Goal: Navigation & Orientation: Understand site structure

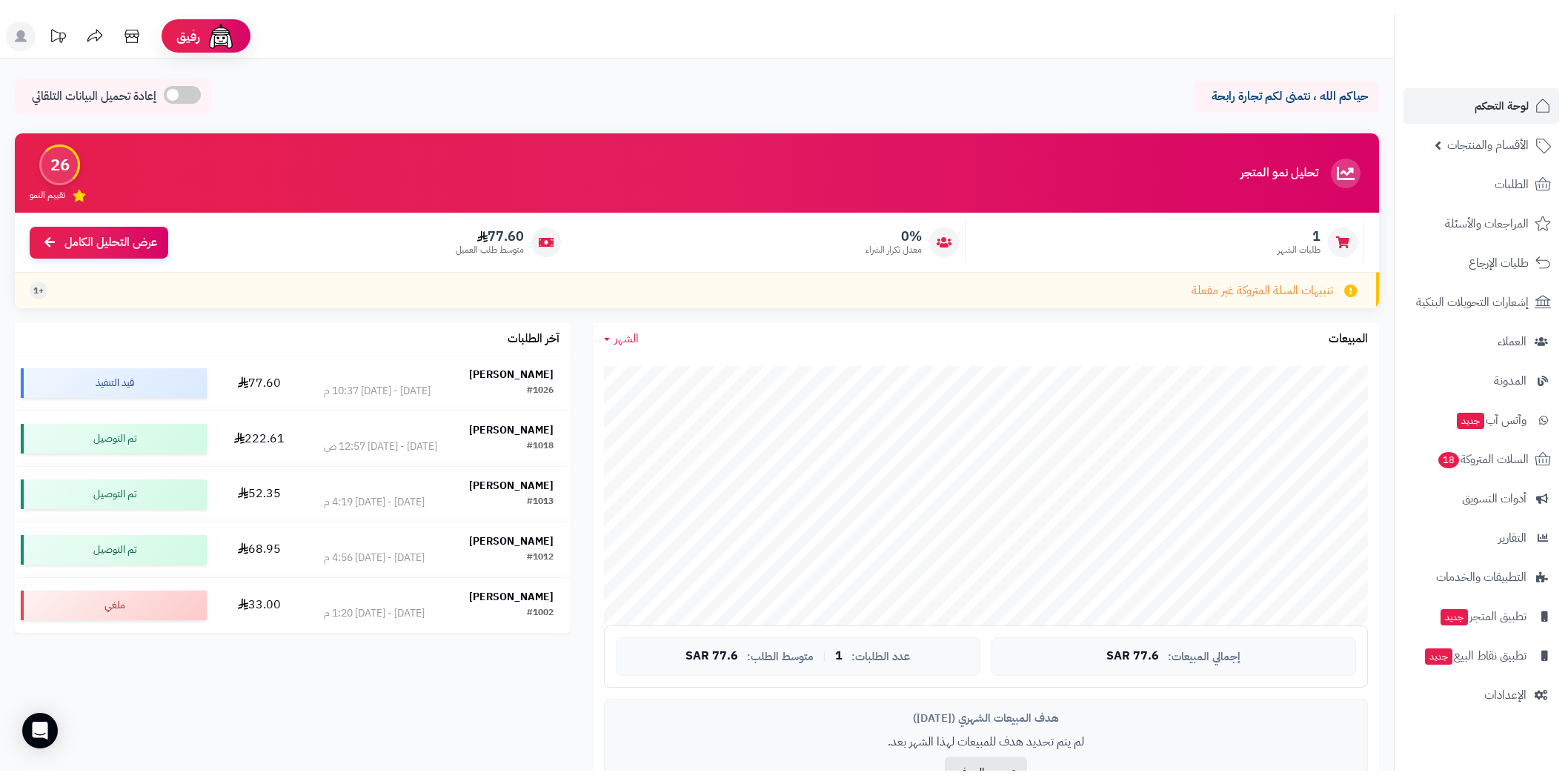
scroll to position [576, 0]
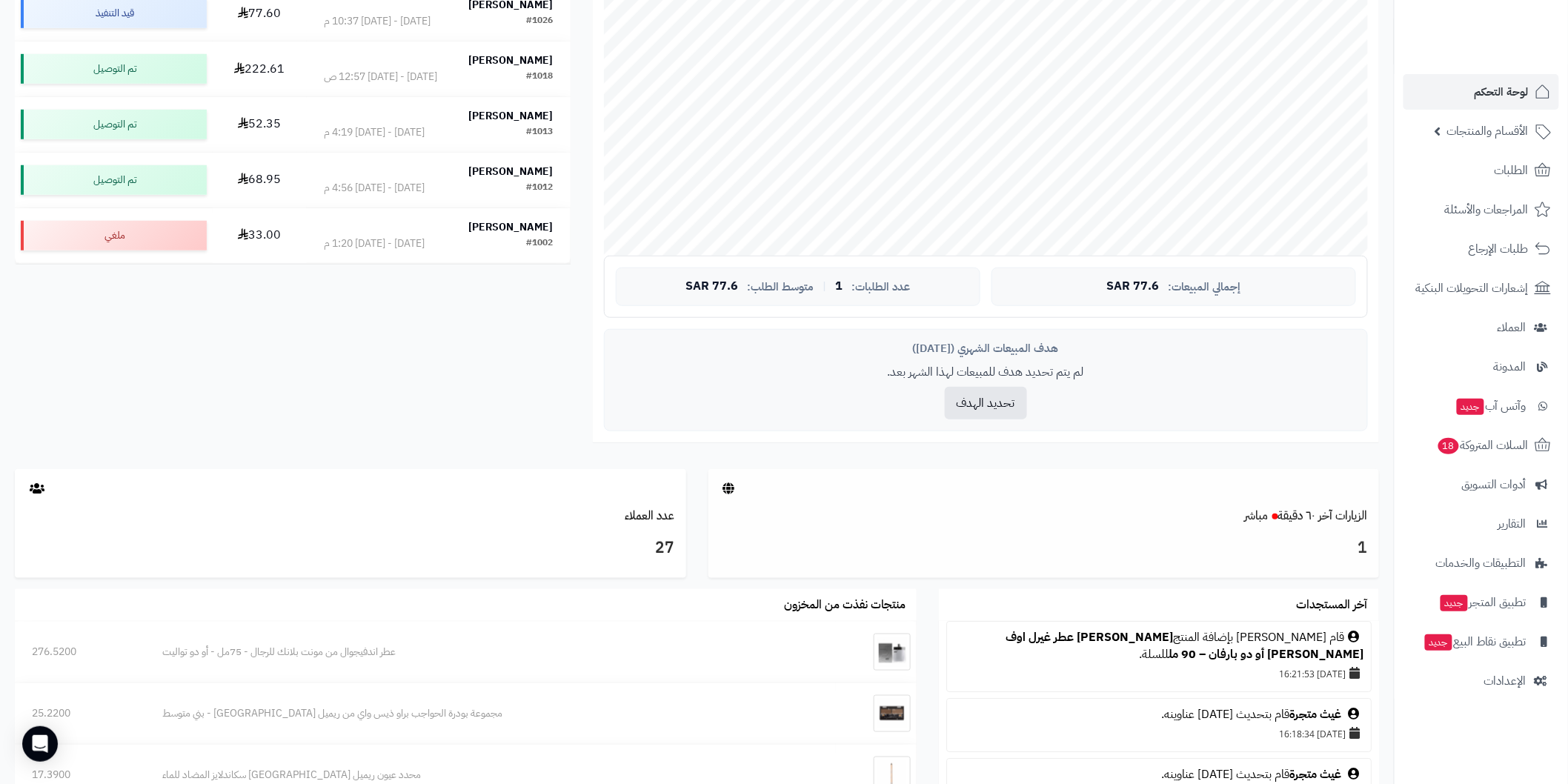
scroll to position [330, 0]
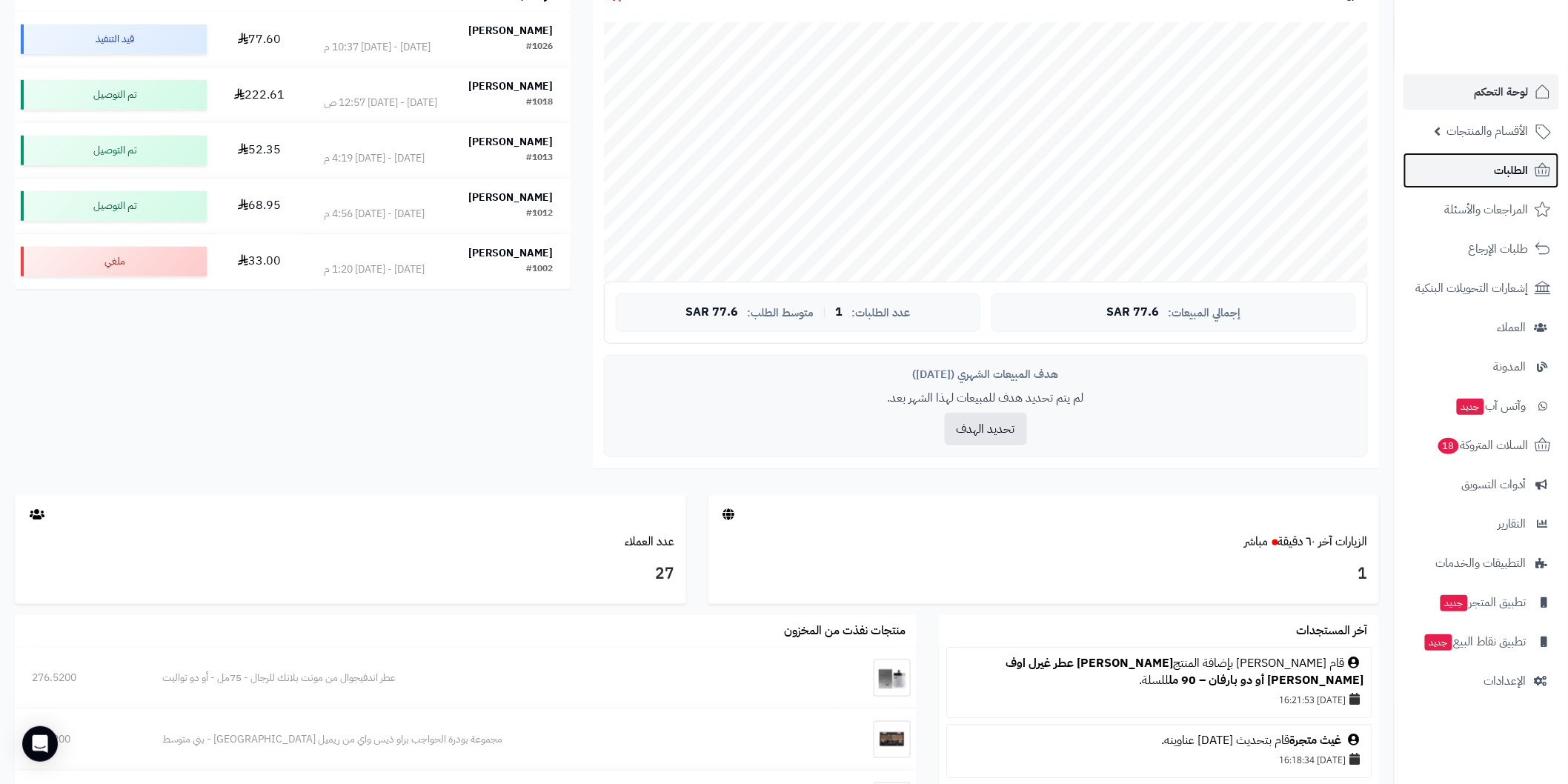
click at [1483, 167] on link "الطلبات" at bounding box center [1481, 170] width 156 height 35
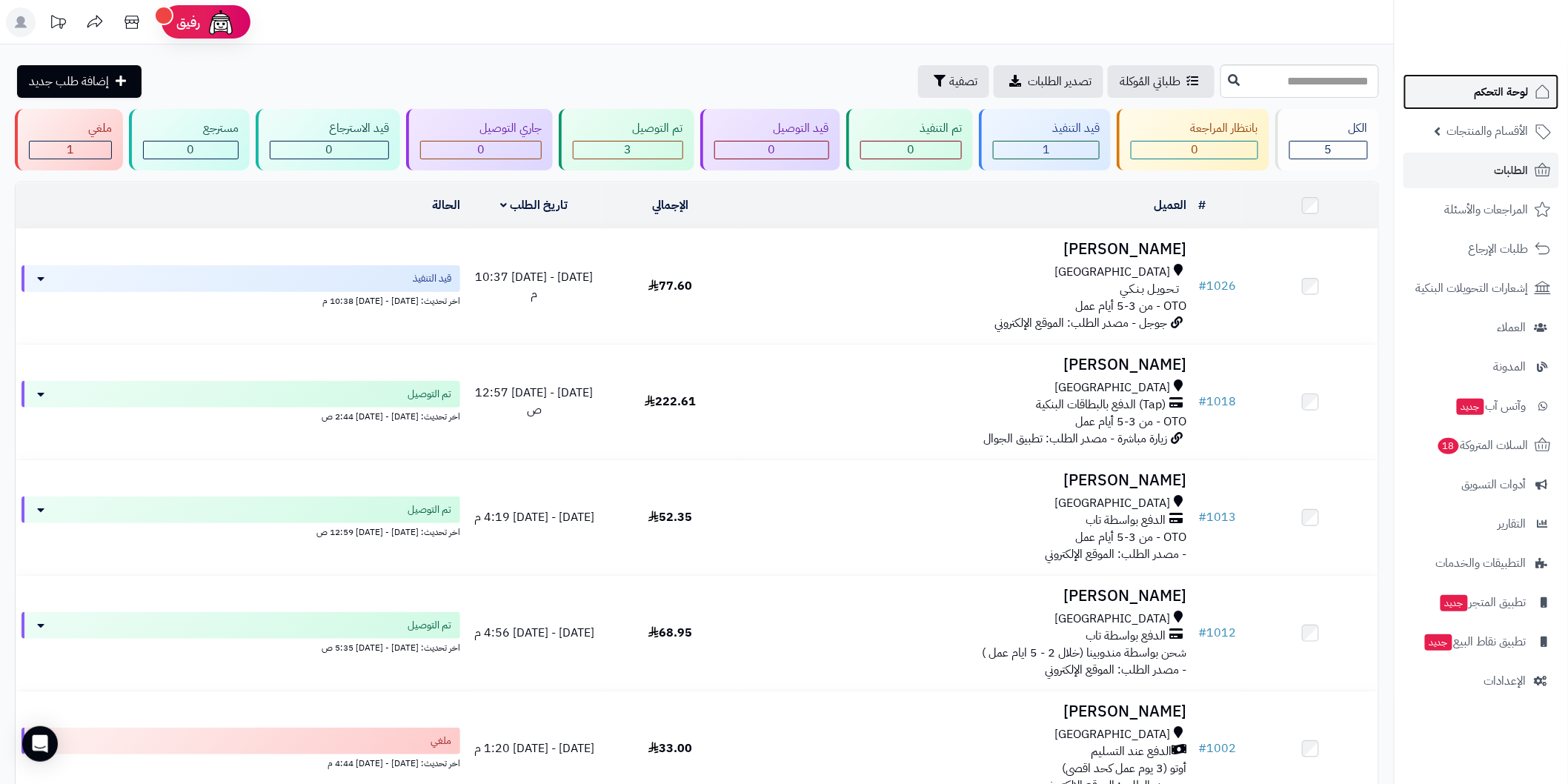
click at [1490, 90] on span "لوحة التحكم" at bounding box center [1501, 92] width 54 height 21
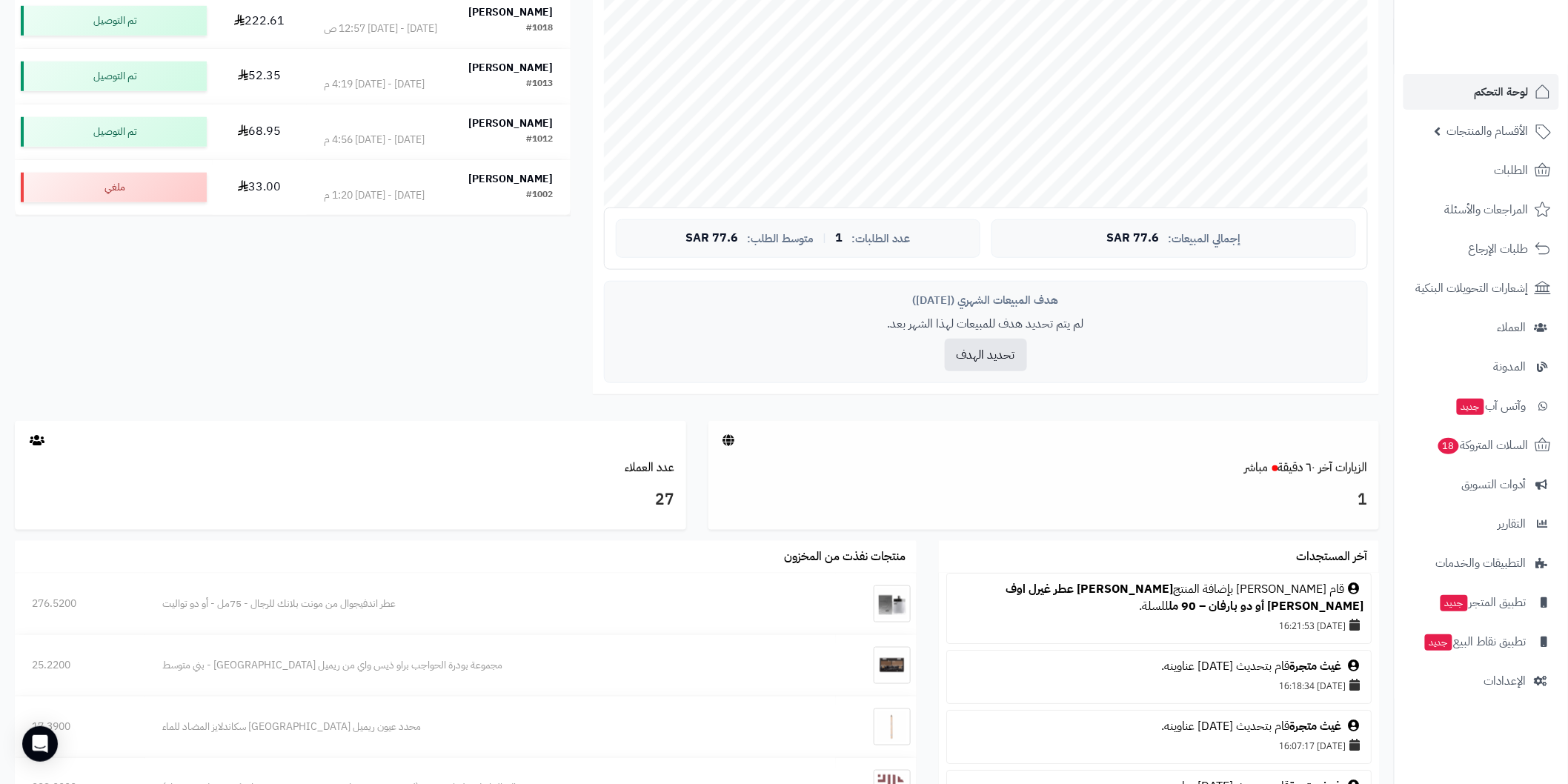
scroll to position [411, 0]
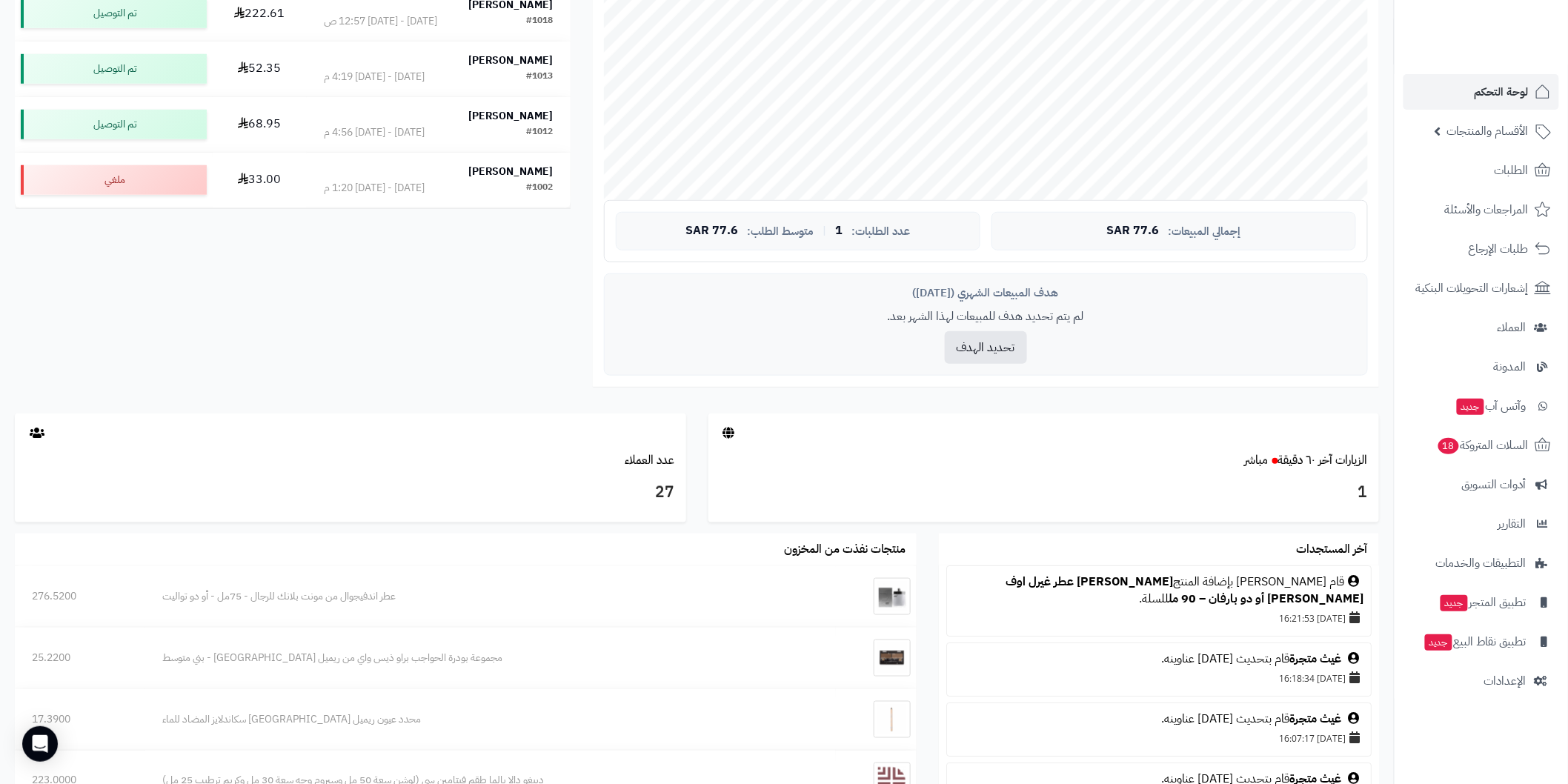
click at [1356, 581] on icon at bounding box center [1353, 581] width 12 height 12
click at [1494, 331] on link "العملاء" at bounding box center [1481, 327] width 156 height 35
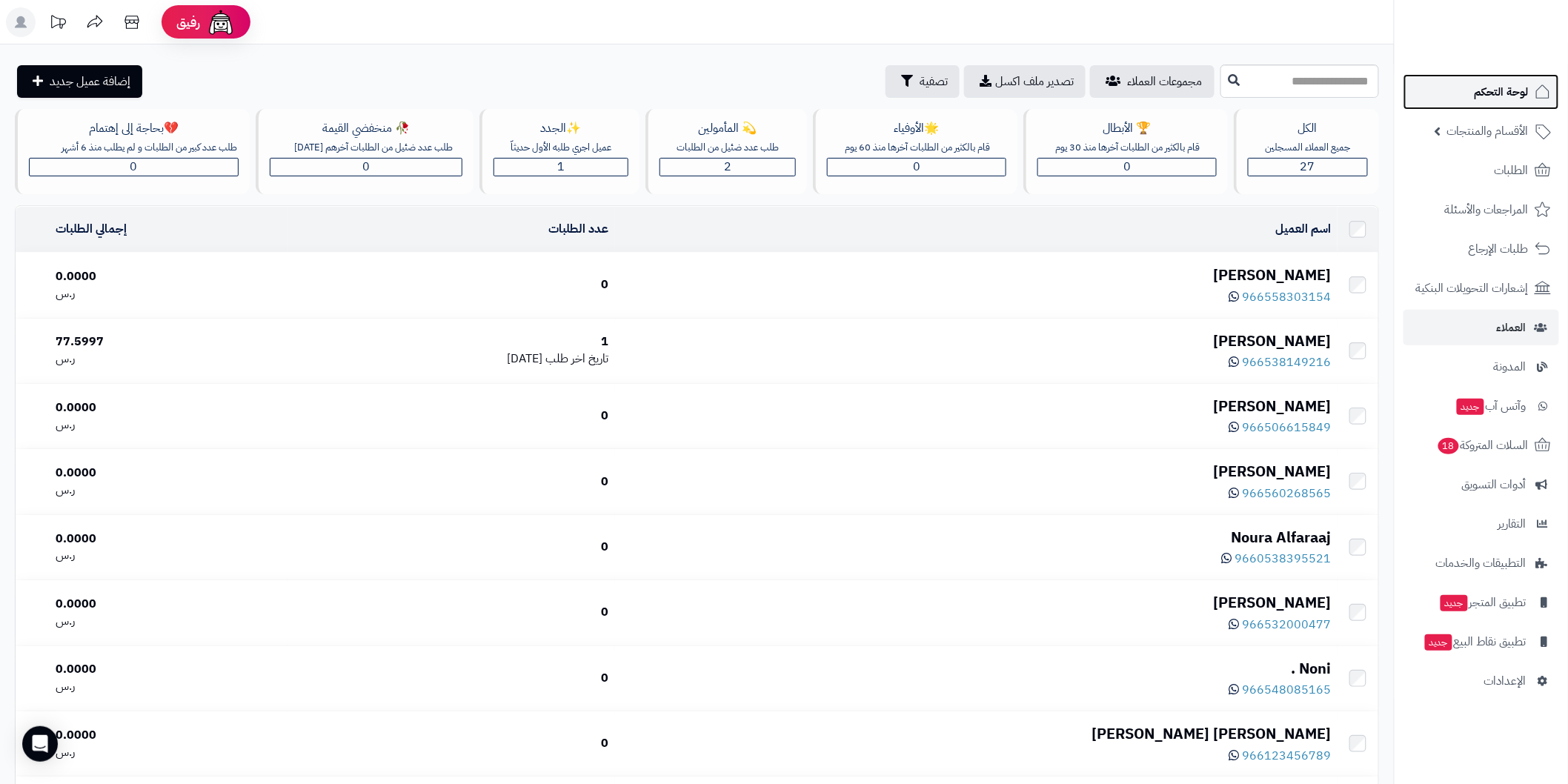
click at [1504, 92] on span "لوحة التحكم" at bounding box center [1501, 92] width 54 height 21
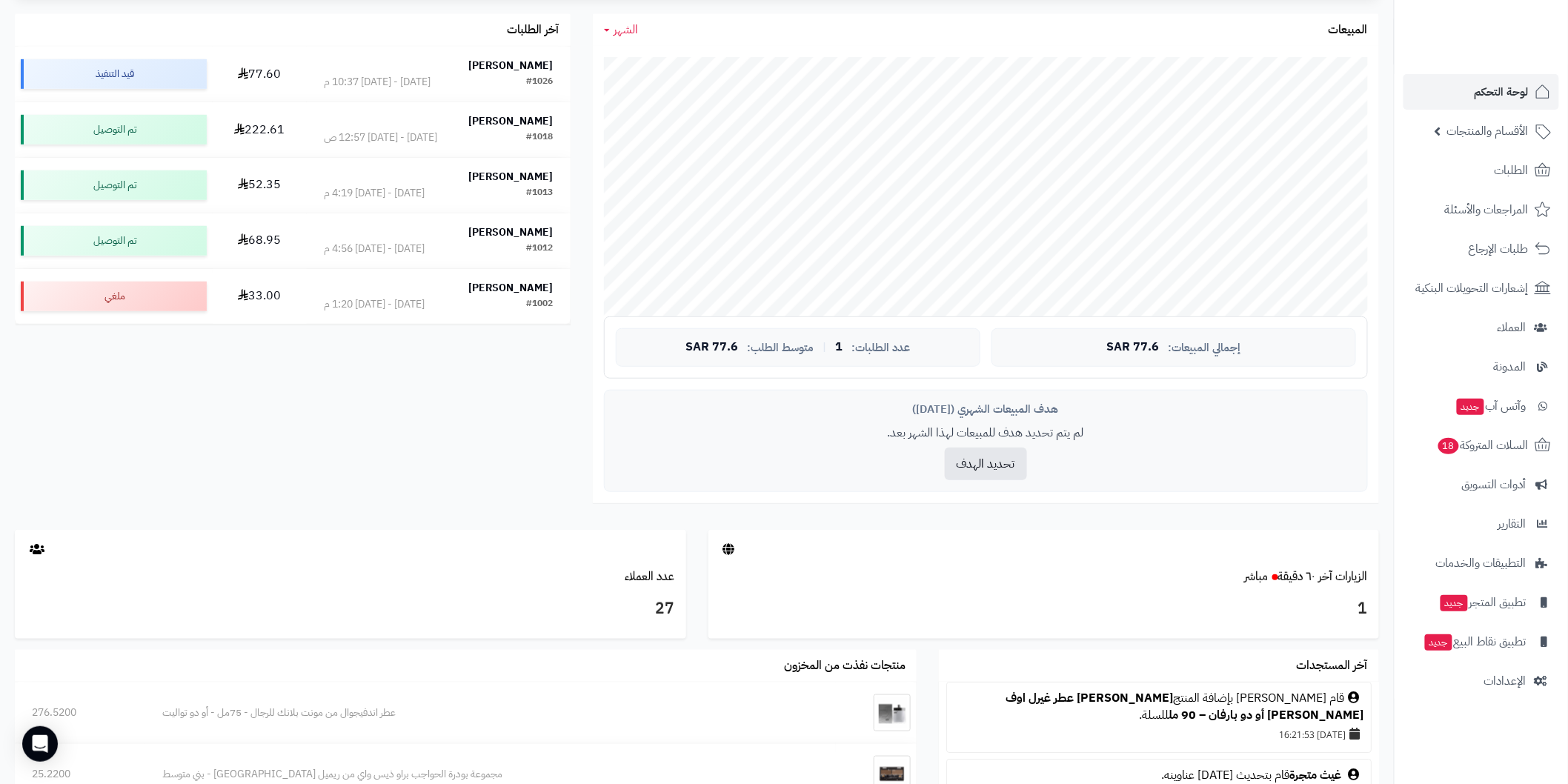
scroll to position [329, 0]
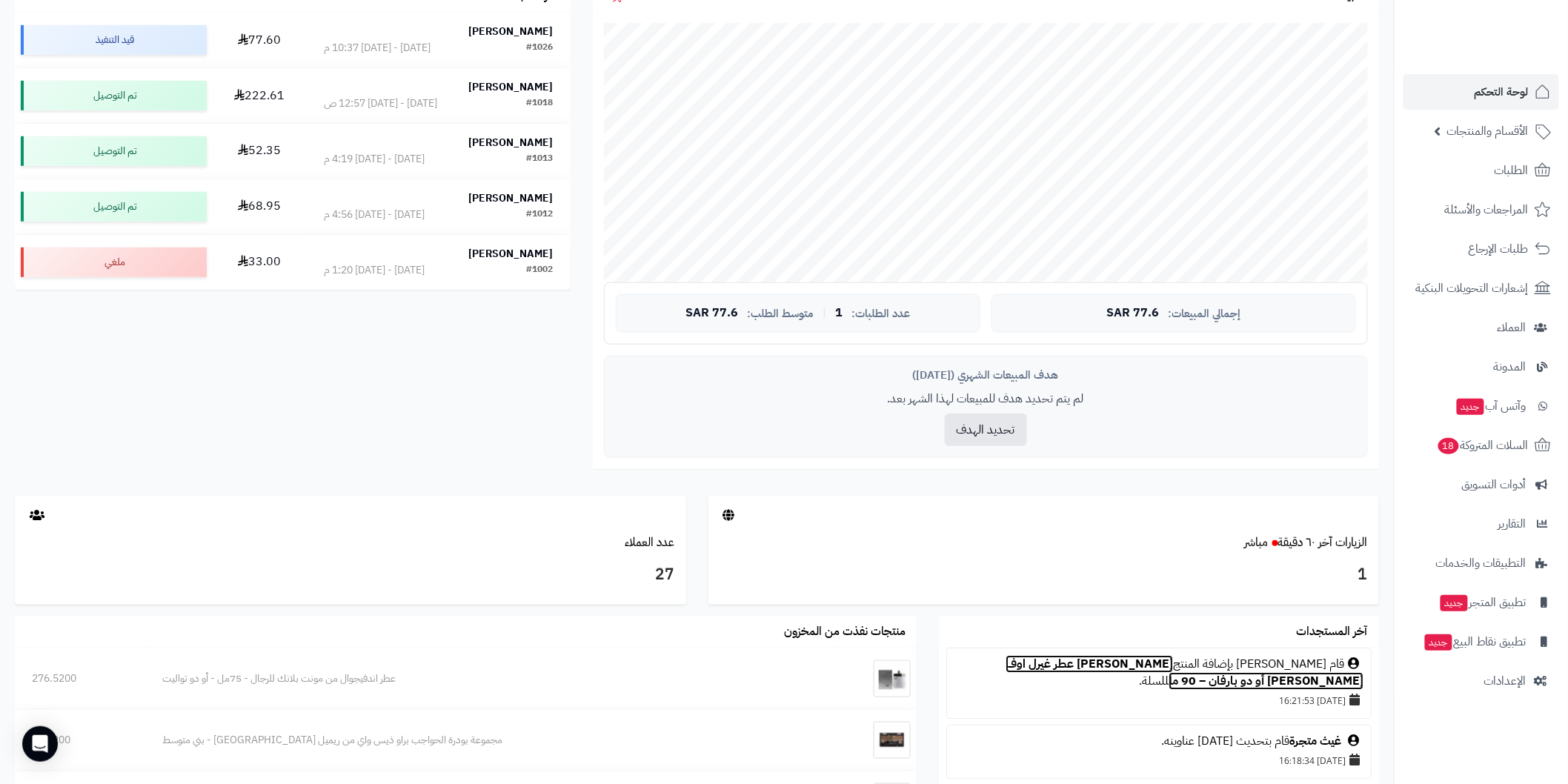
click at [1132, 668] on link "[PERSON_NAME] عطر غيرل اوف [PERSON_NAME] أو دو بارفان – 90 مل" at bounding box center [1185, 672] width 358 height 35
click at [1499, 91] on span "لوحة التحكم" at bounding box center [1501, 92] width 54 height 21
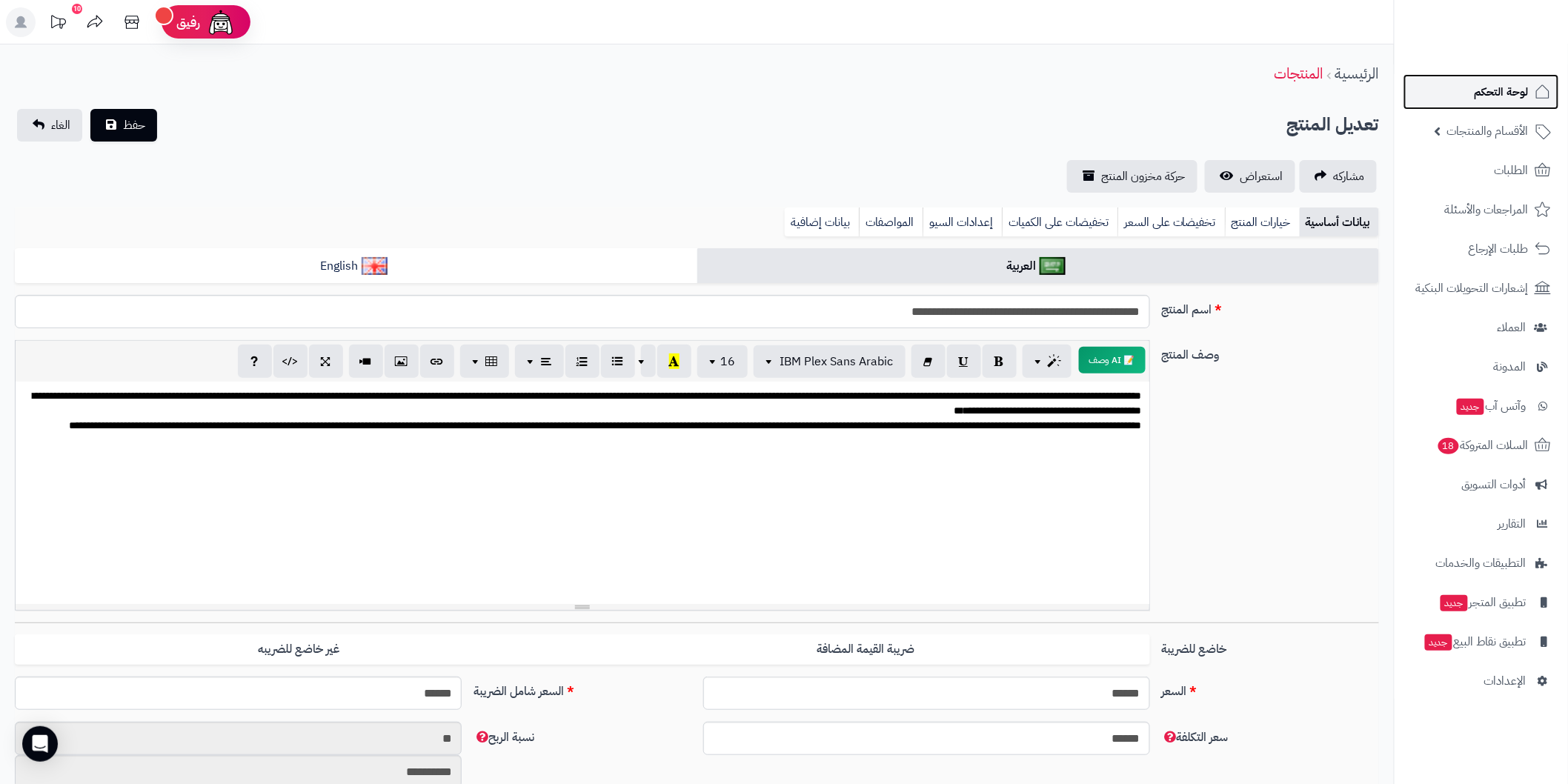
click at [1493, 94] on span "لوحة التحكم" at bounding box center [1501, 92] width 54 height 21
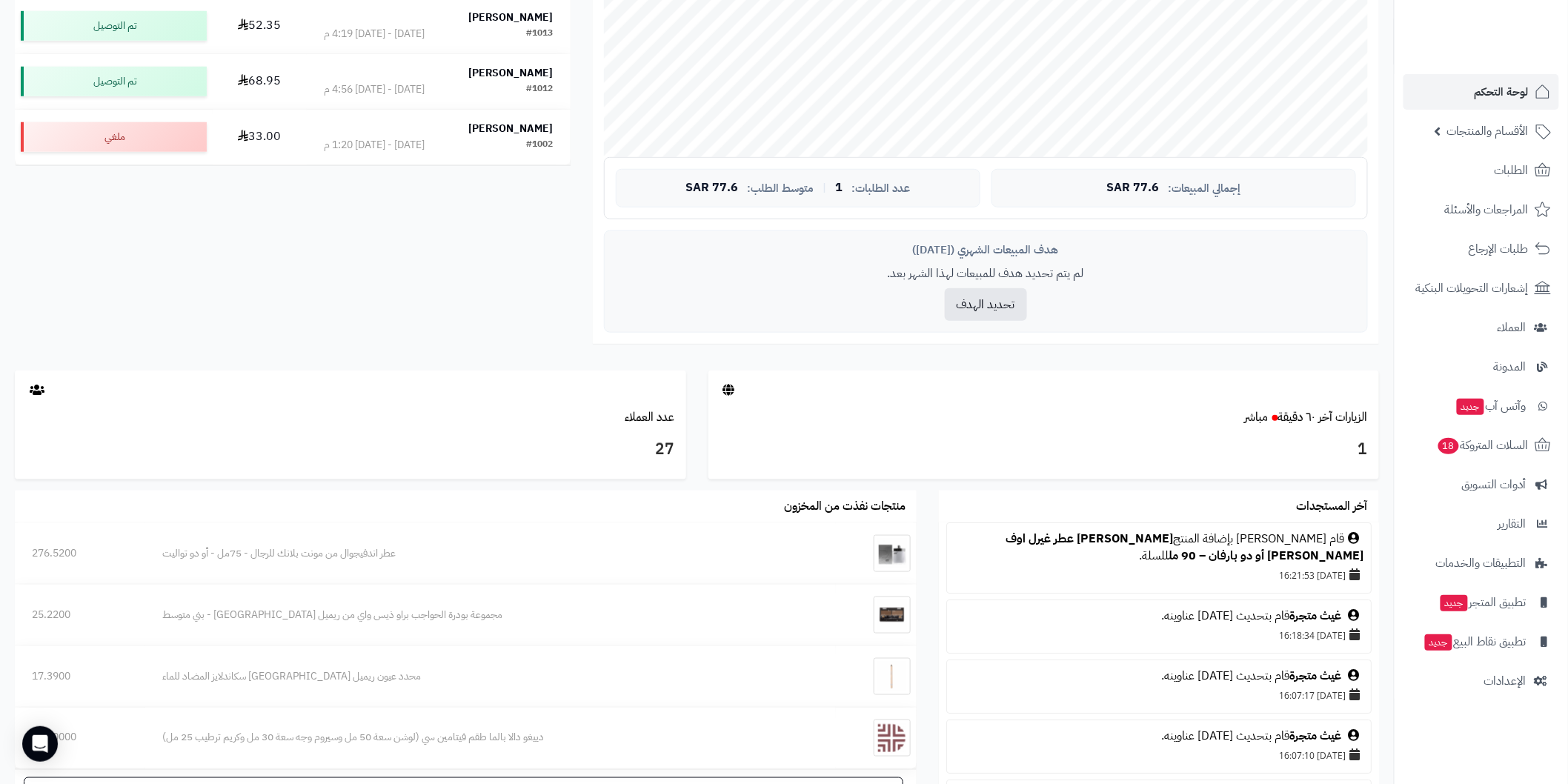
scroll to position [494, 0]
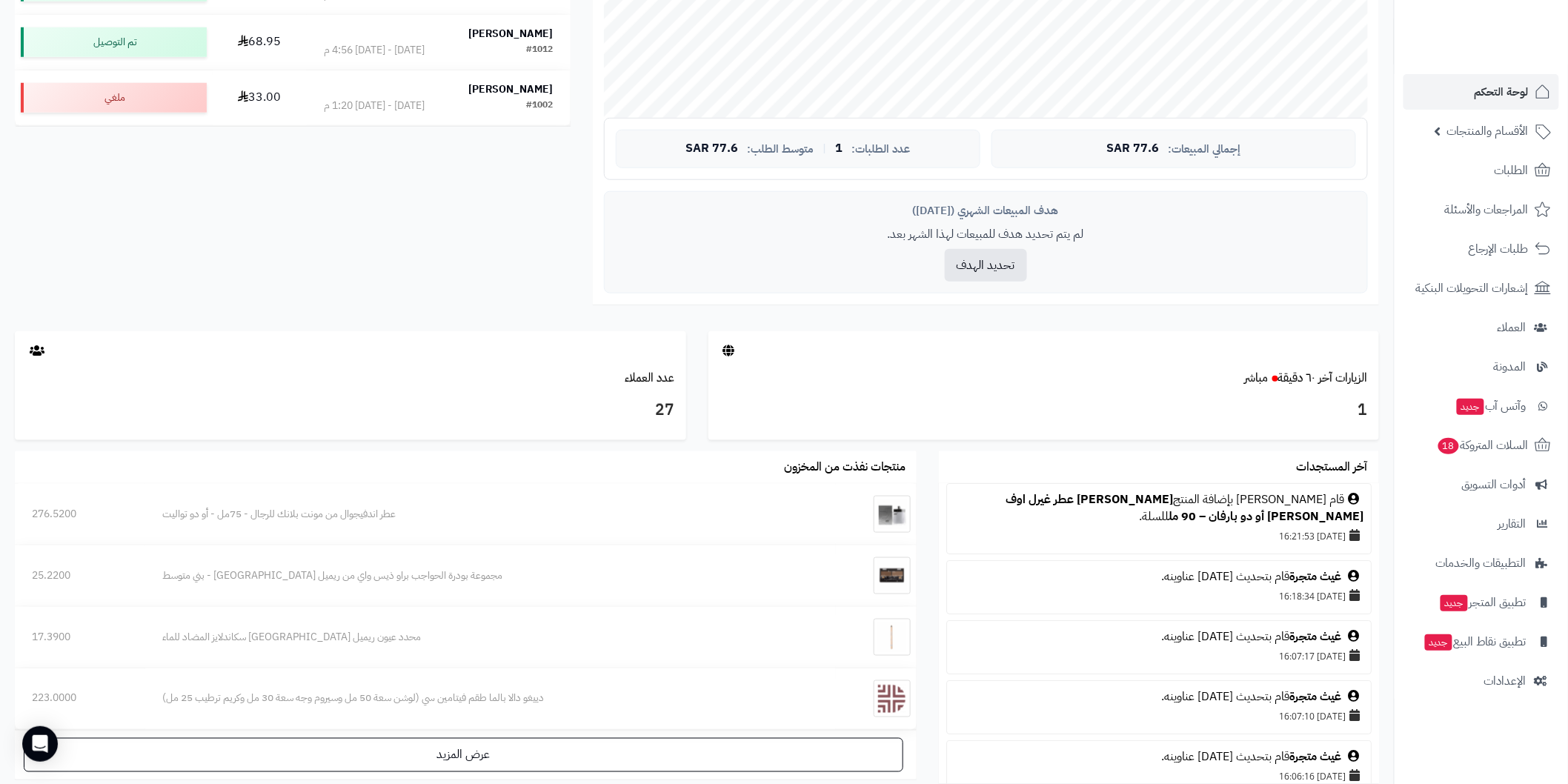
click at [1357, 499] on icon at bounding box center [1353, 498] width 12 height 12
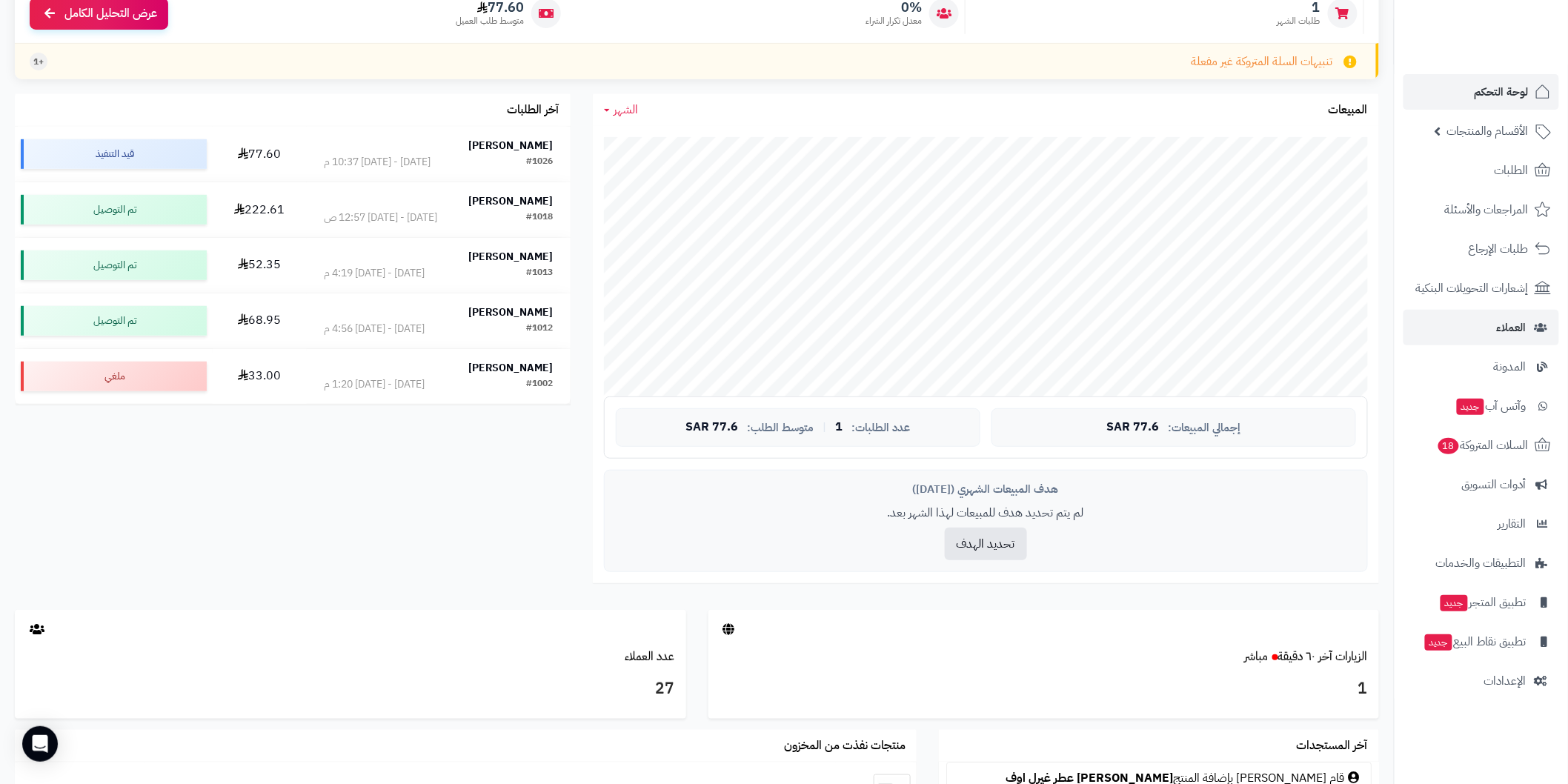
scroll to position [165, 0]
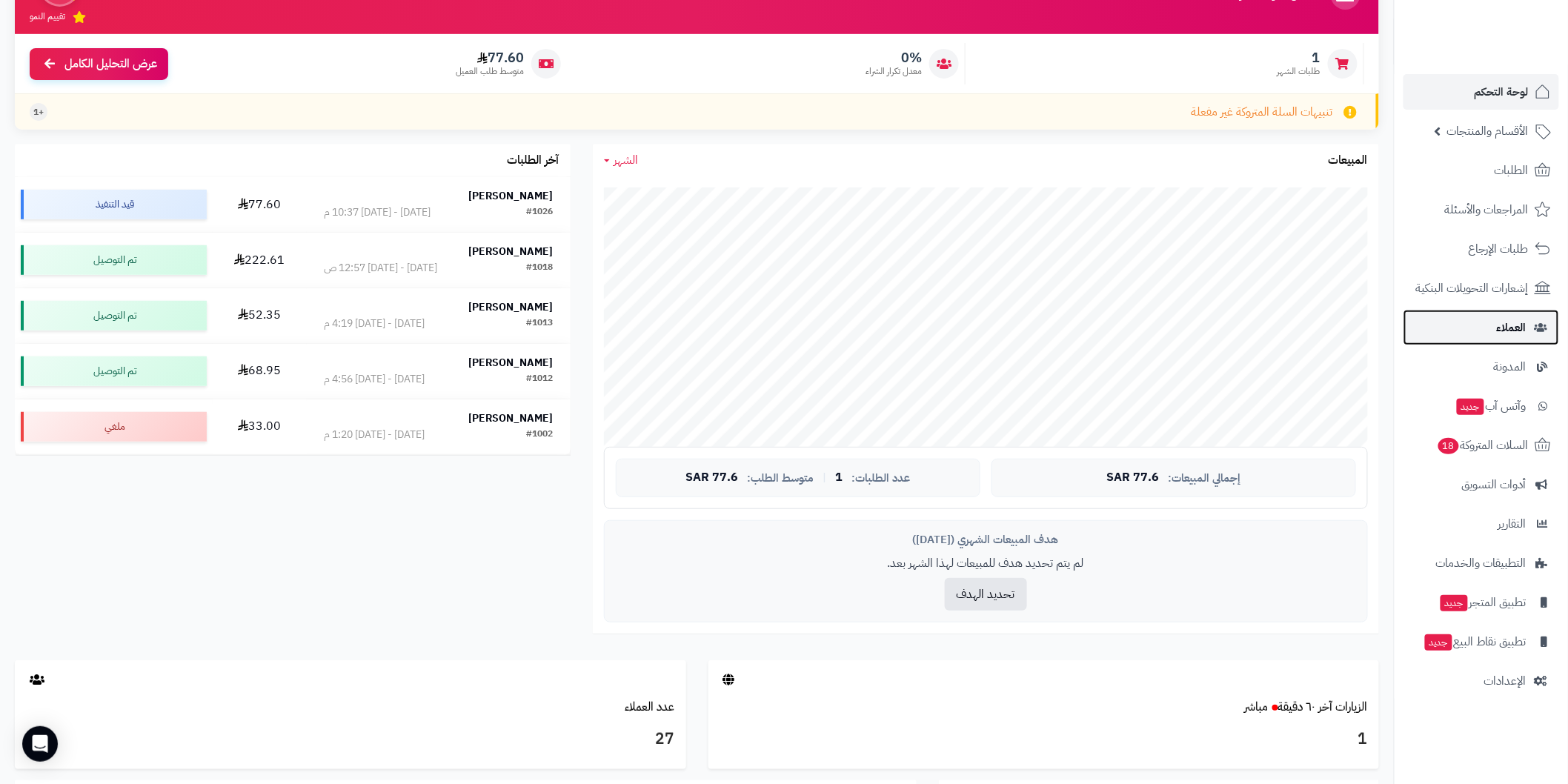
click at [1521, 327] on span "العملاء" at bounding box center [1512, 327] width 30 height 21
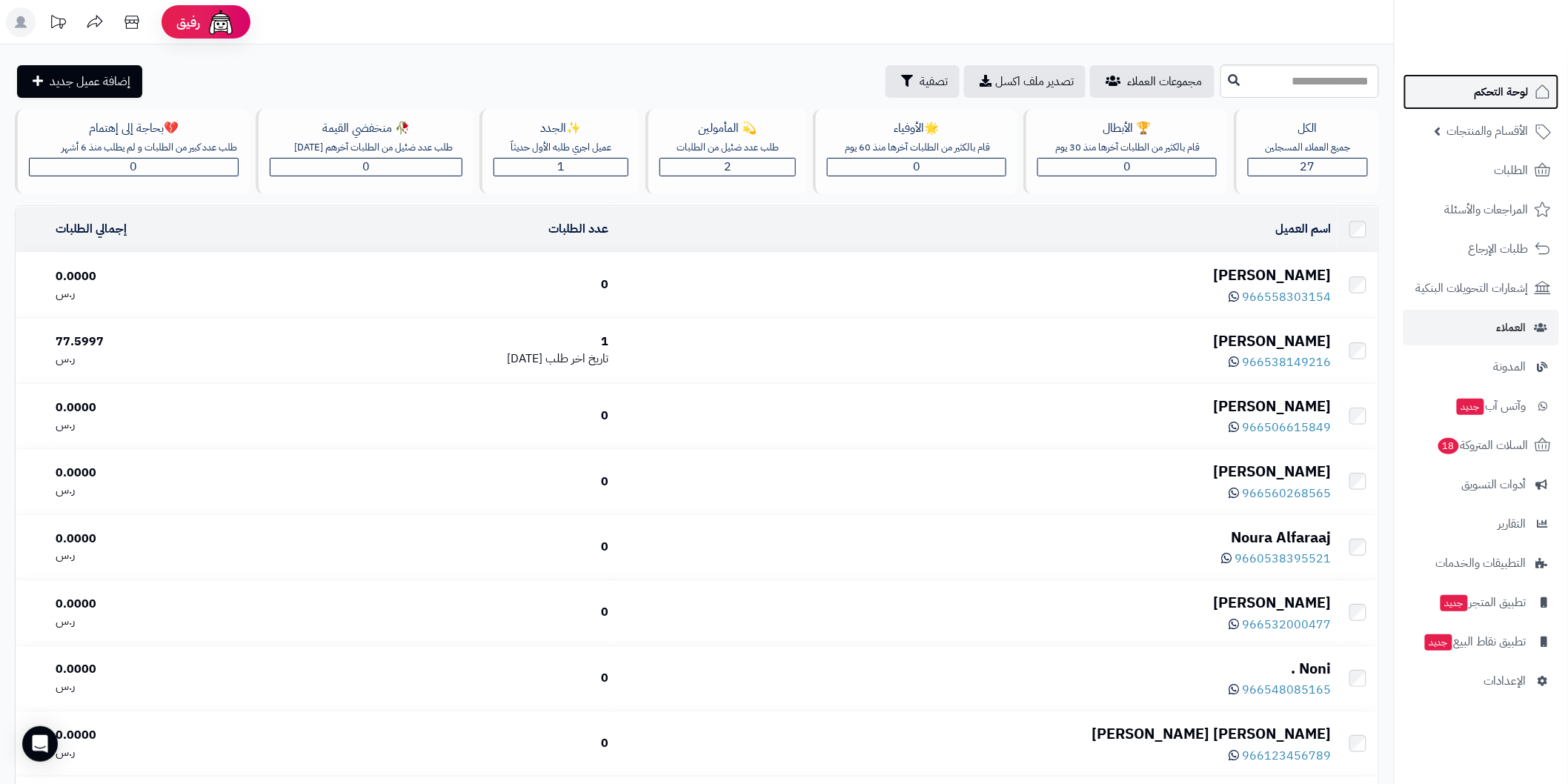
click at [1513, 80] on link "لوحة التحكم" at bounding box center [1481, 92] width 156 height 35
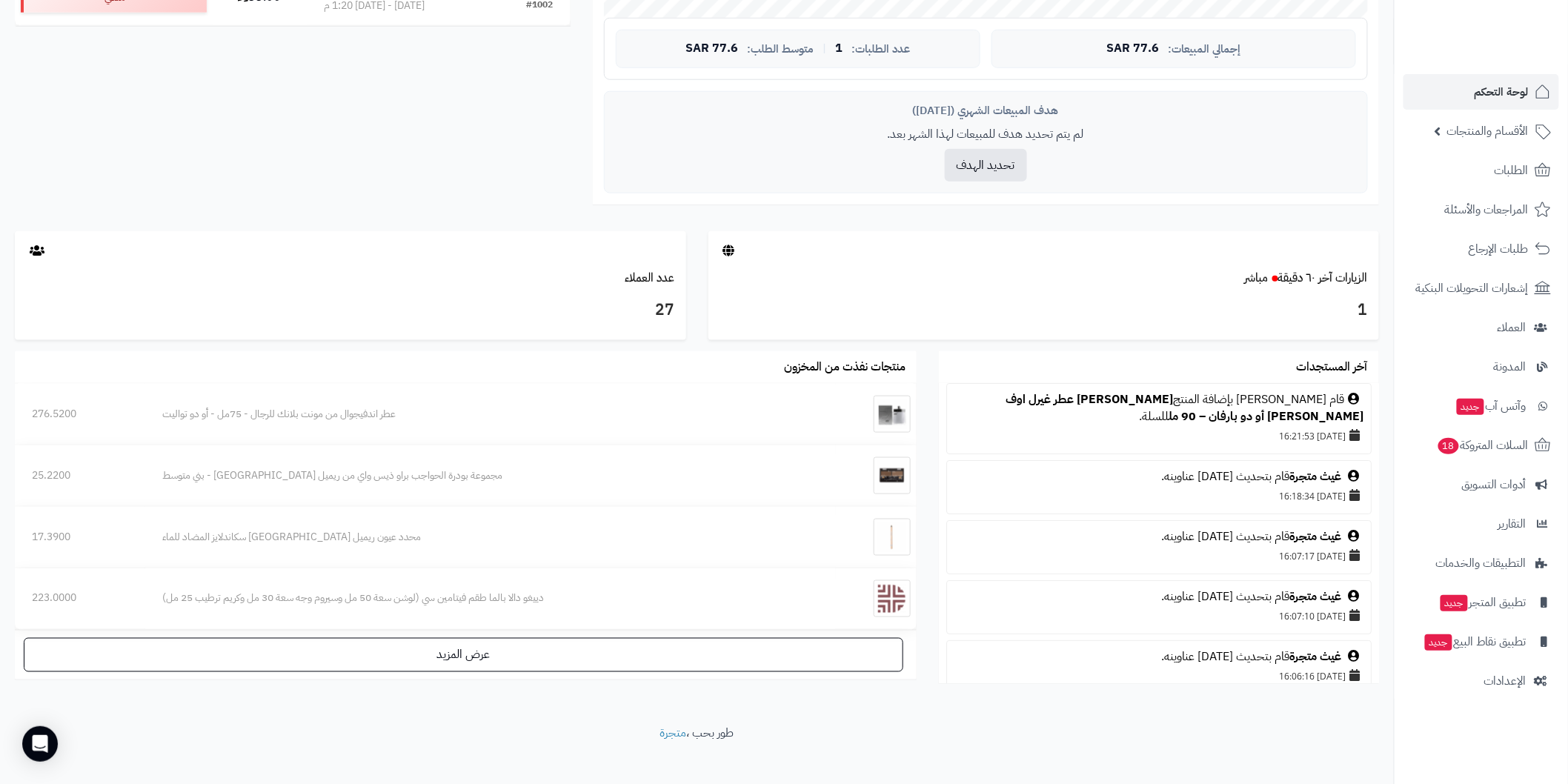
scroll to position [609, 0]
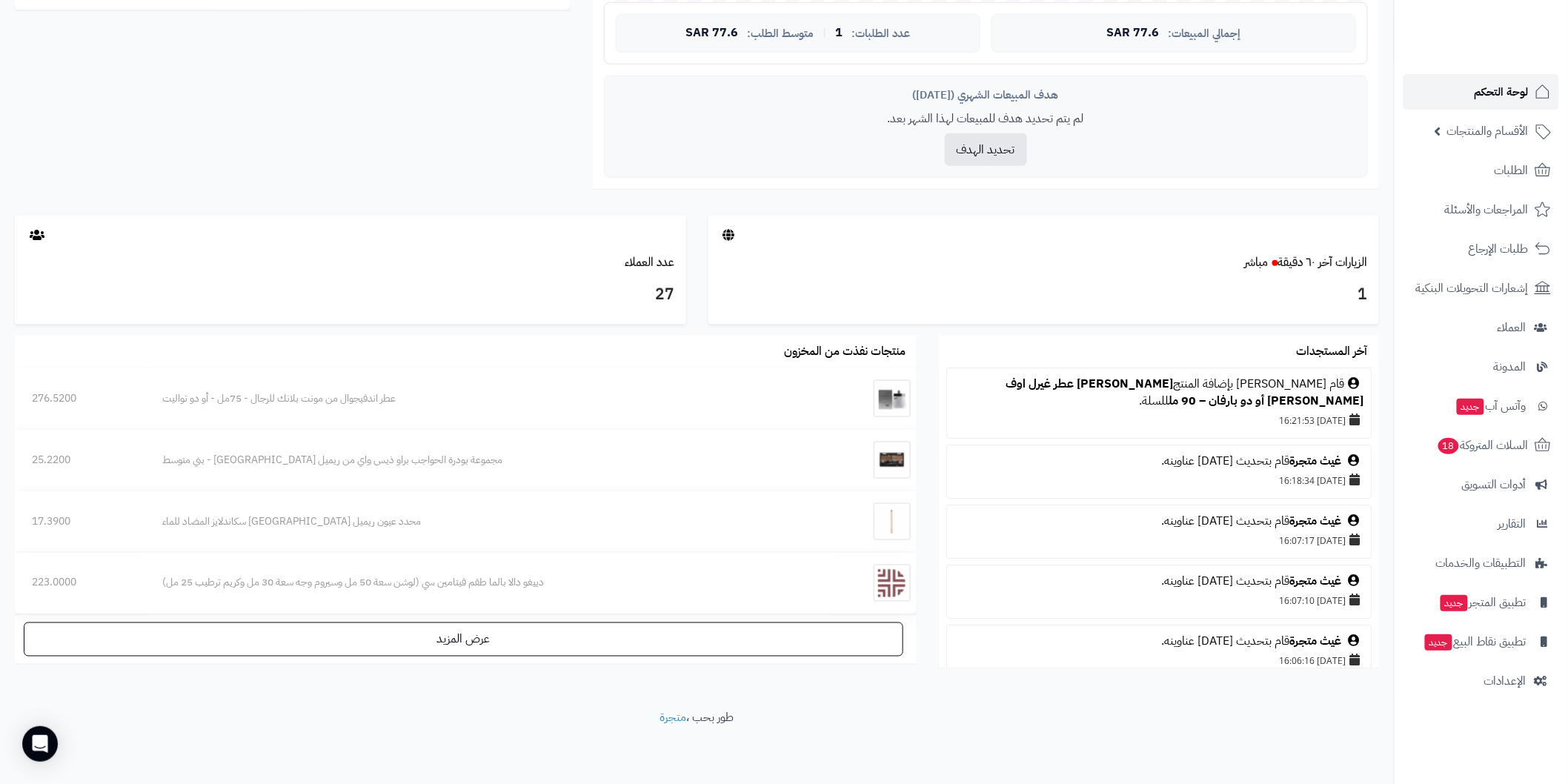
click at [1469, 89] on link "لوحة التحكم" at bounding box center [1481, 92] width 156 height 35
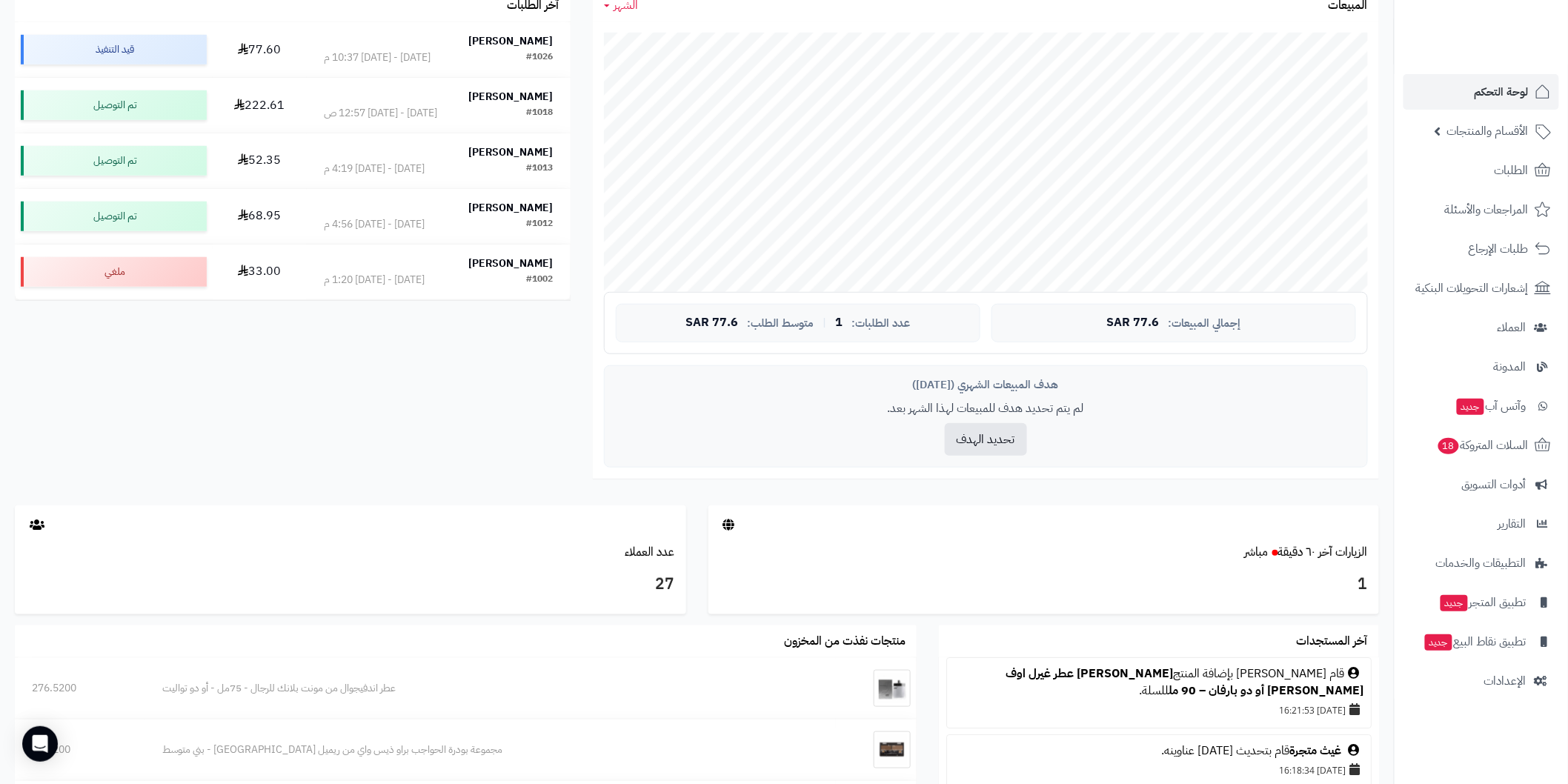
scroll to position [329, 0]
